Goal: Task Accomplishment & Management: Use online tool/utility

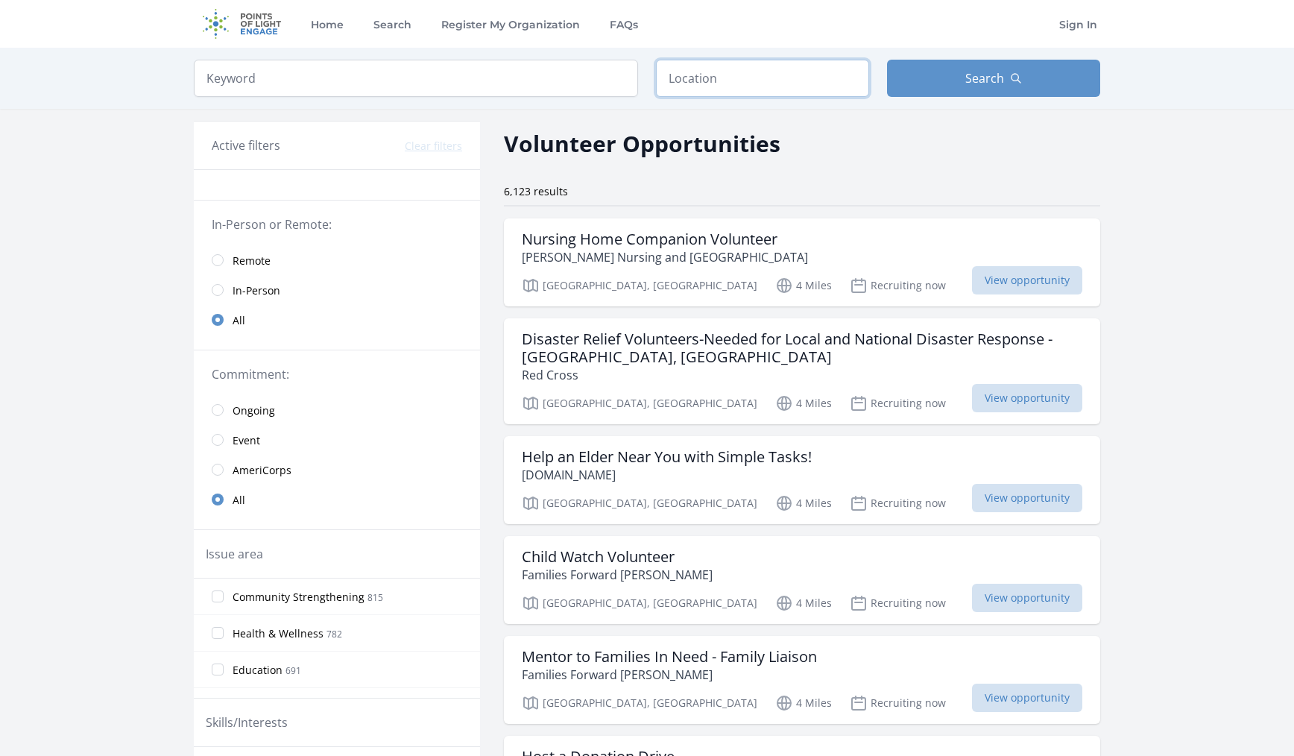
click at [730, 80] on input "text" at bounding box center [762, 78] width 213 height 37
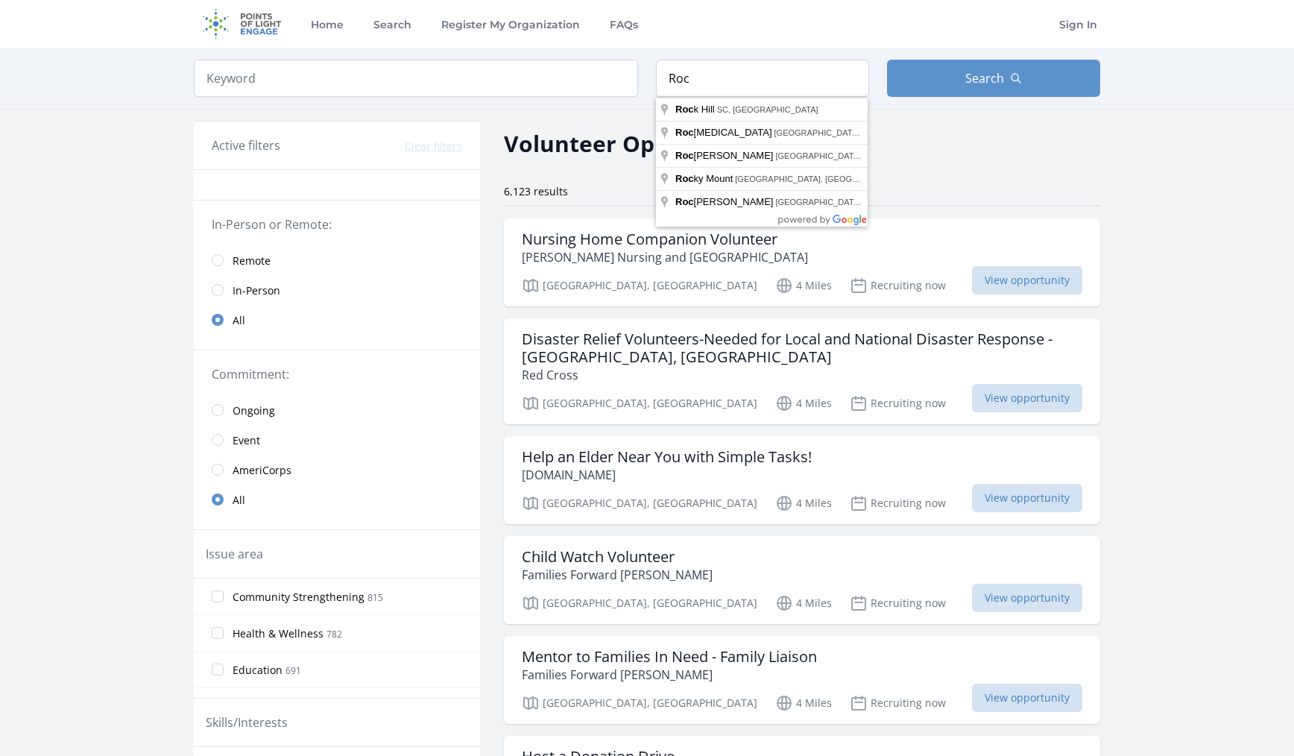
type input "[GEOGRAPHIC_DATA], [GEOGRAPHIC_DATA], [GEOGRAPHIC_DATA]"
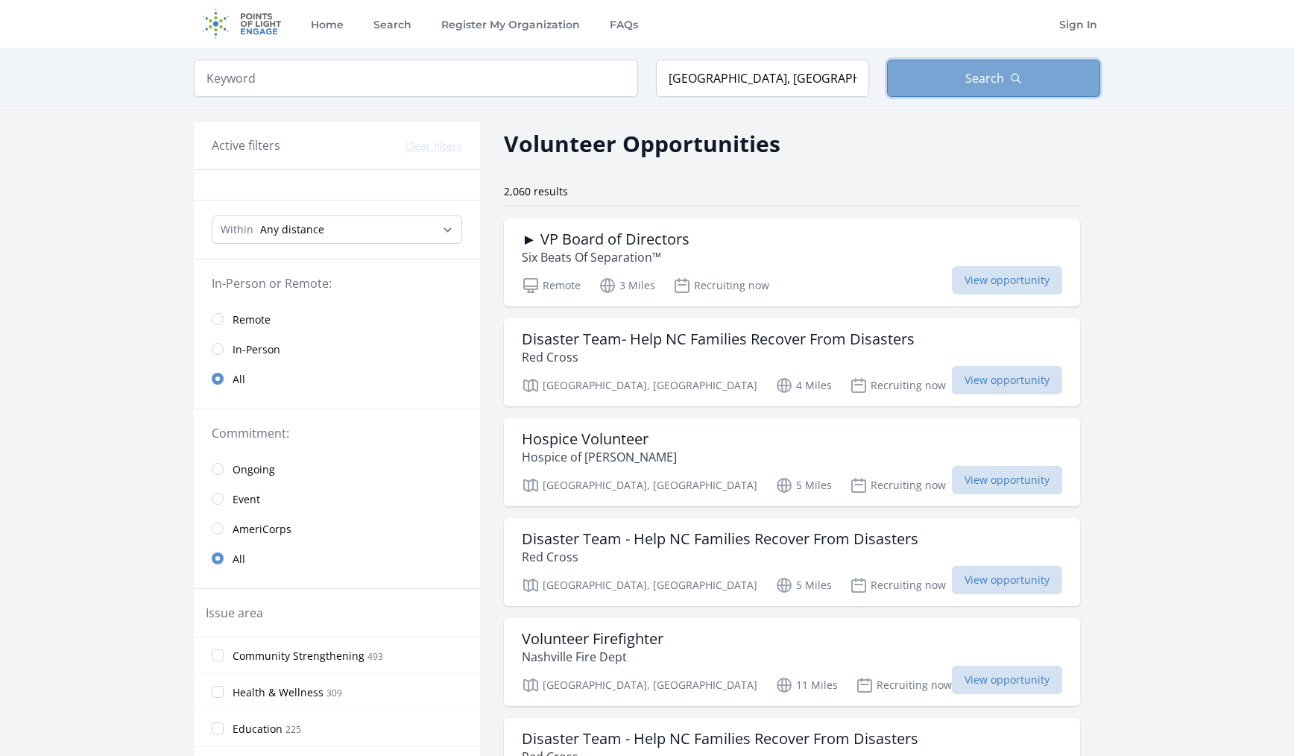
click at [994, 71] on span "Search" at bounding box center [984, 78] width 39 height 18
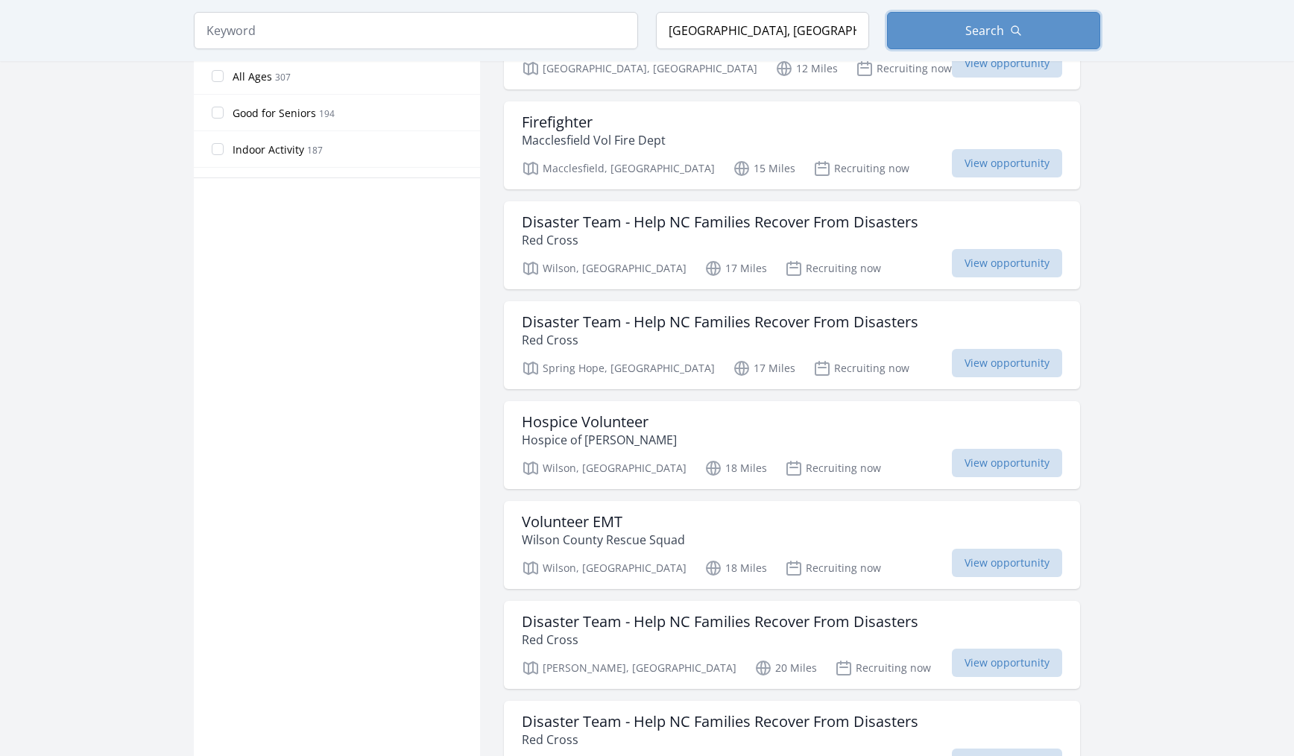
scroll to position [920, 0]
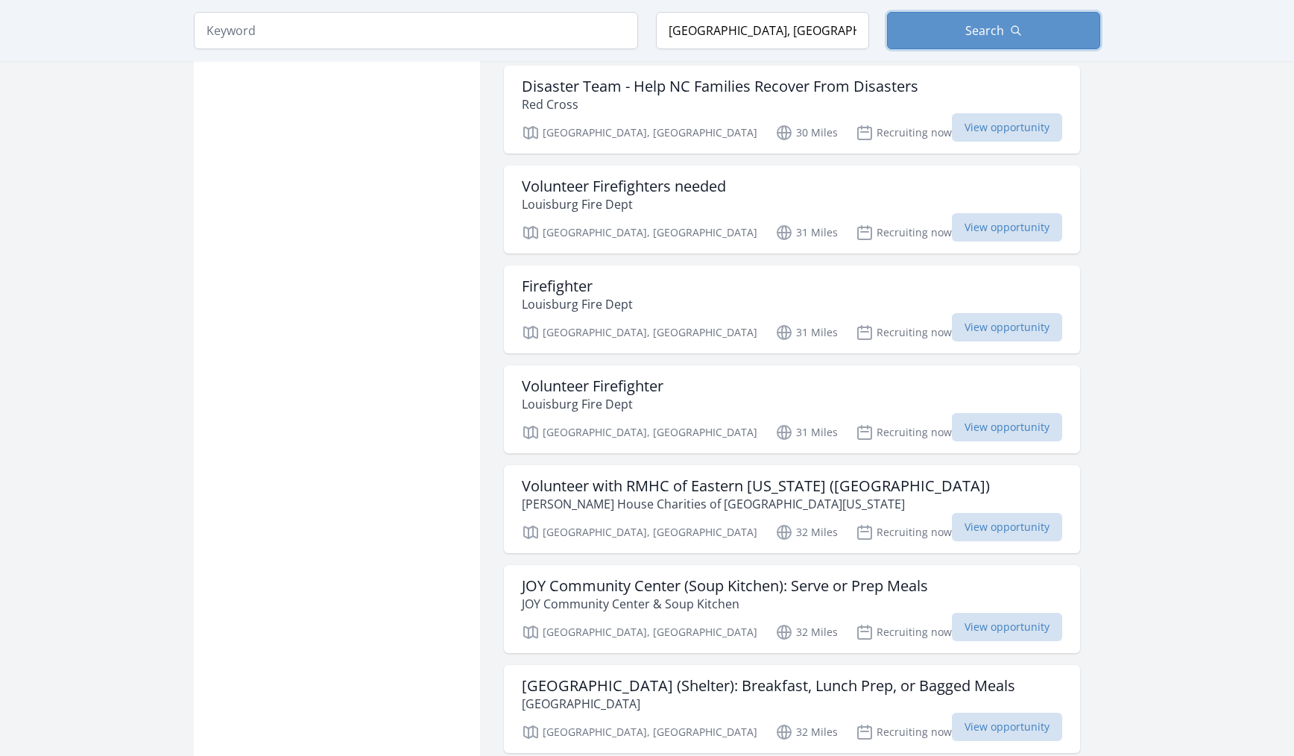
scroll to position [3349, 0]
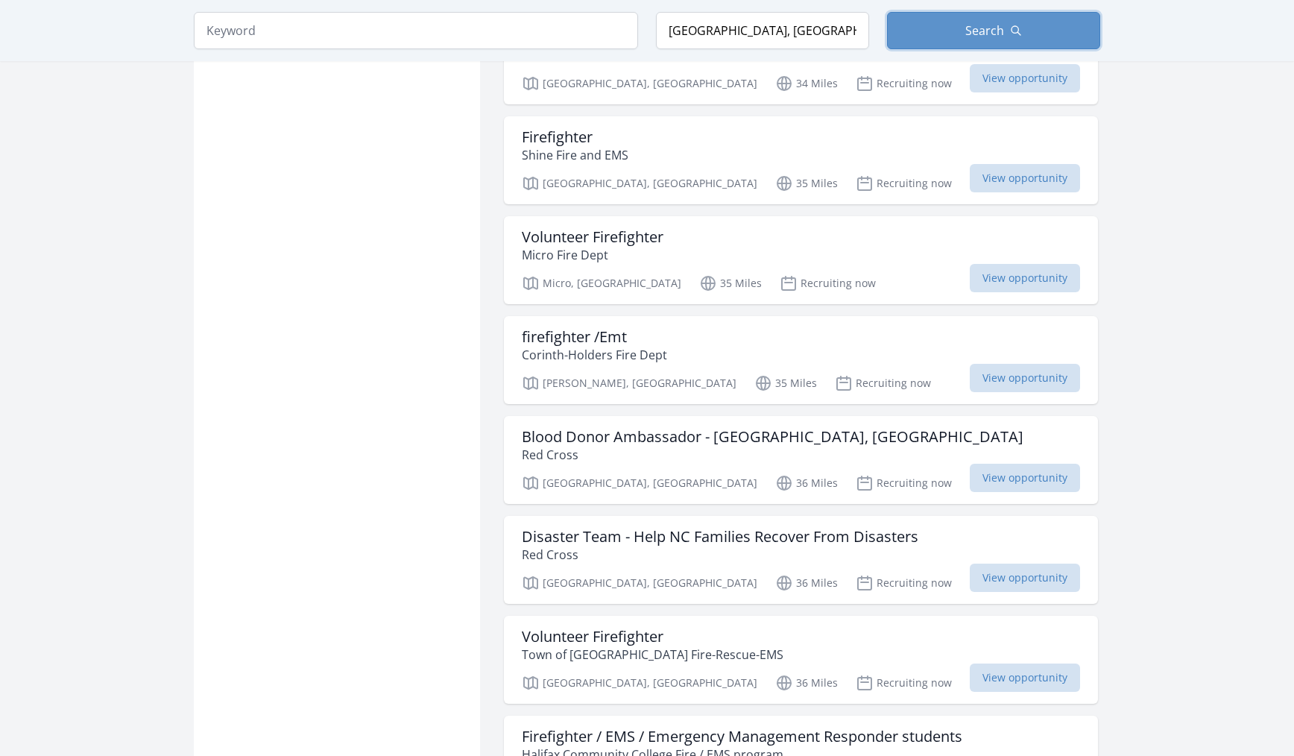
scroll to position [4997, 0]
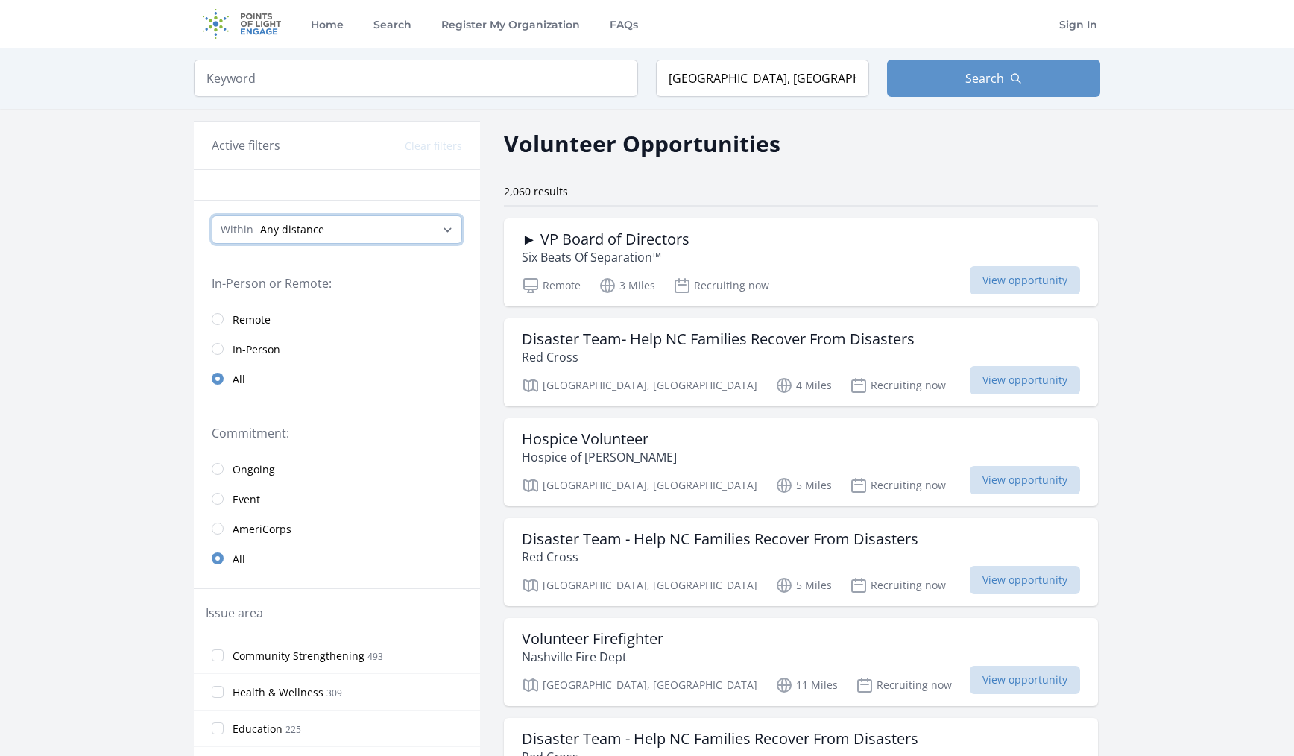
click at [302, 224] on select "Any distance , 5 Miles , 20 Miles , 50 Miles , 100 Miles" at bounding box center [337, 229] width 250 height 28
select select "8046"
click at [212, 215] on select "Any distance , 5 Miles , 20 Miles , 50 Miles , 100 Miles" at bounding box center [337, 229] width 250 height 28
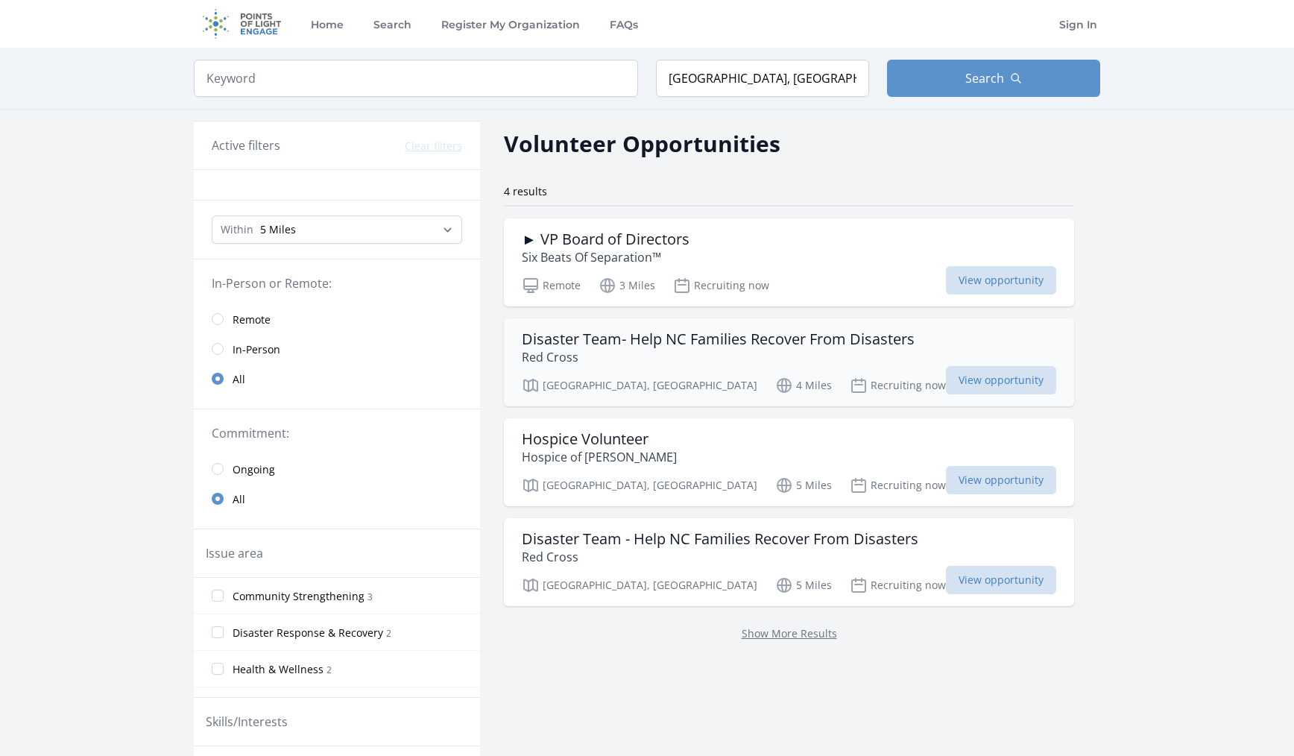
click at [601, 338] on h3 "Disaster Team- Help NC Families Recover From Disasters" at bounding box center [718, 339] width 393 height 18
